Goal: Information Seeking & Learning: Learn about a topic

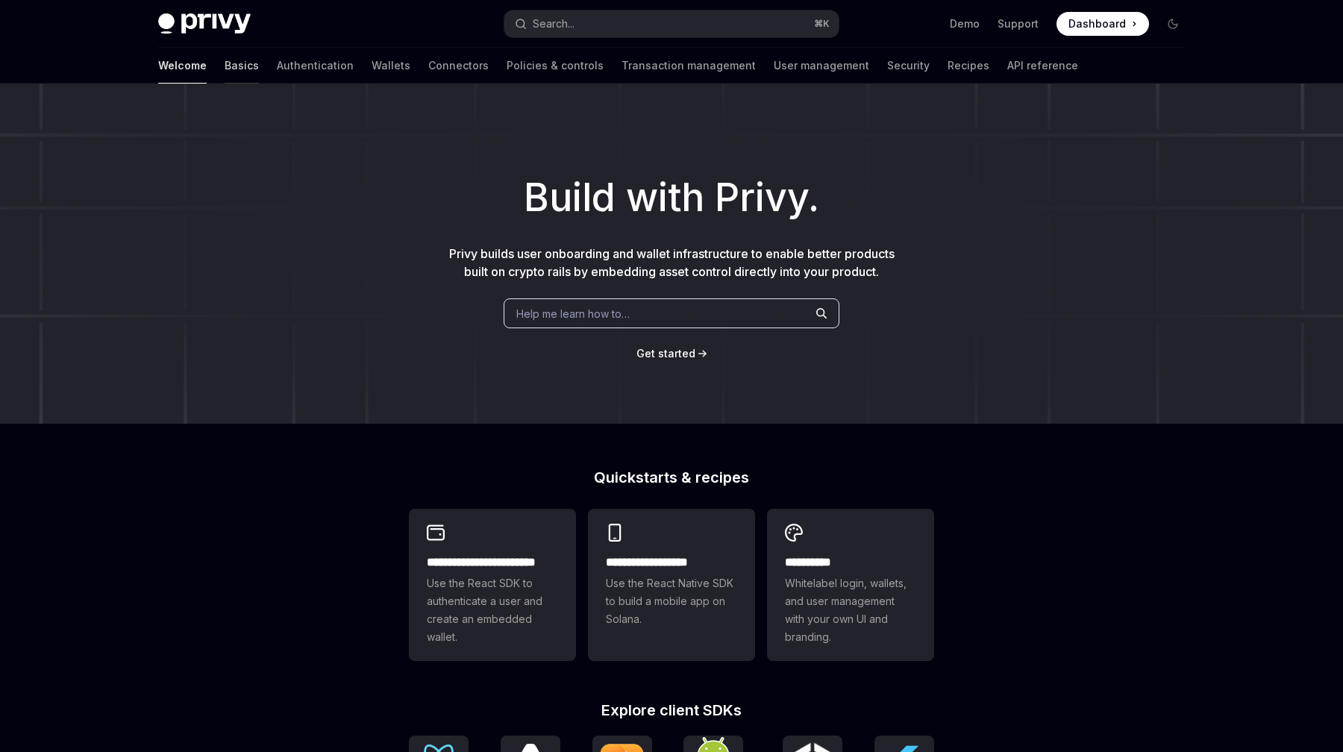
click at [225, 60] on link "Basics" at bounding box center [242, 66] width 34 height 36
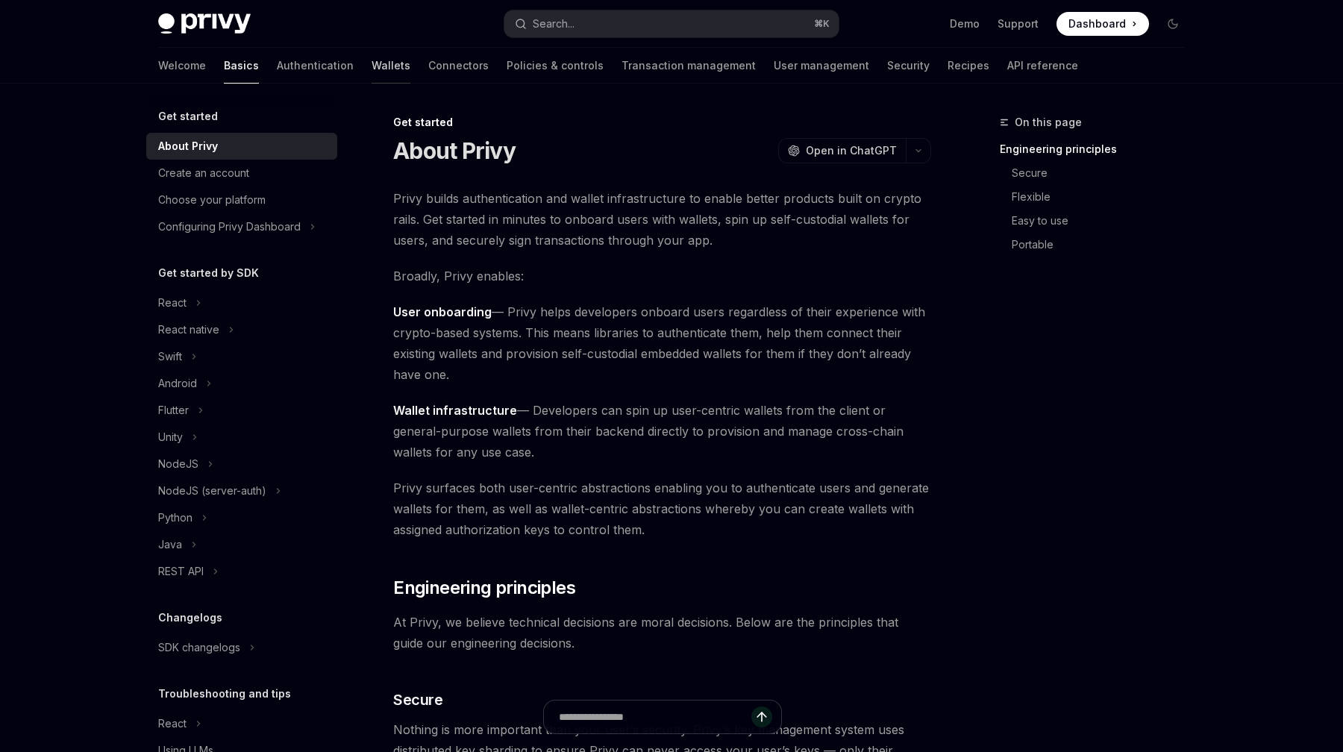
click at [372, 64] on link "Wallets" at bounding box center [391, 66] width 39 height 36
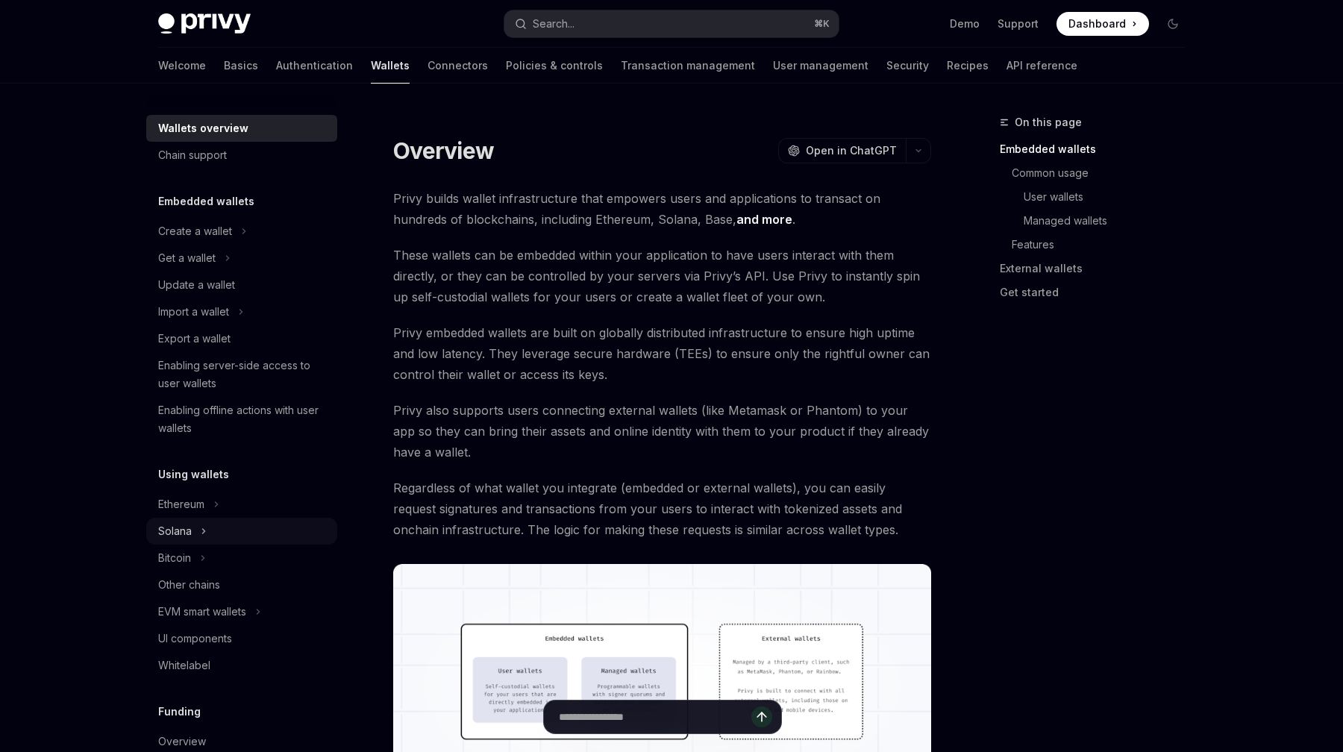
click at [176, 530] on div "Solana" at bounding box center [175, 531] width 34 height 18
type textarea "*"
